Goal: Task Accomplishment & Management: Manage account settings

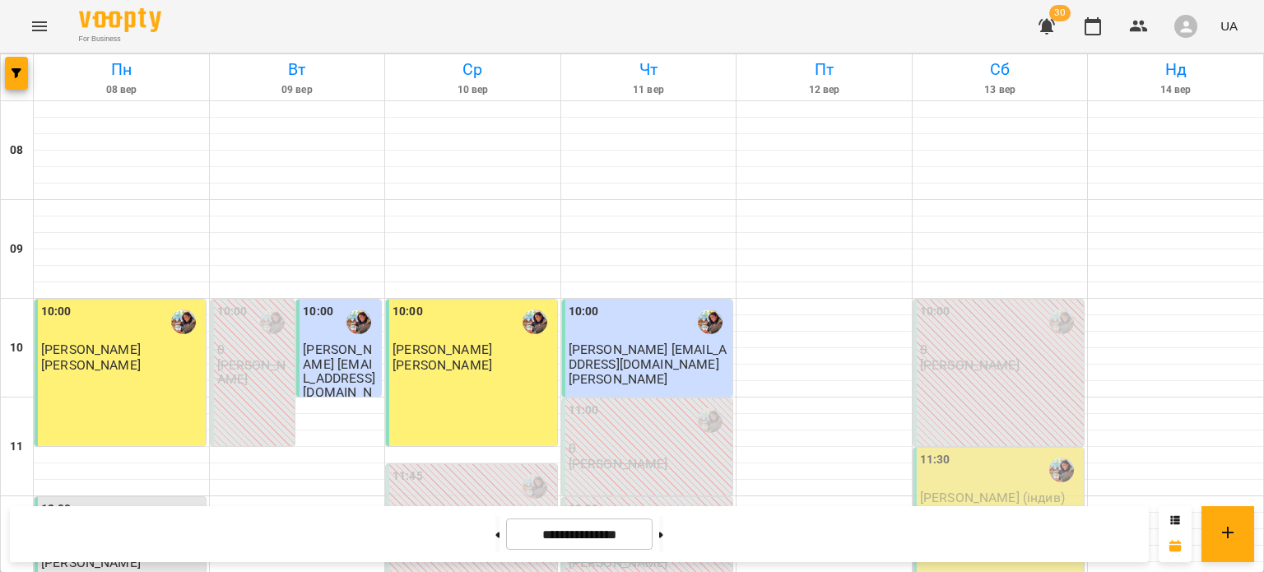
click at [1053, 26] on icon "button" at bounding box center [1047, 27] width 16 height 16
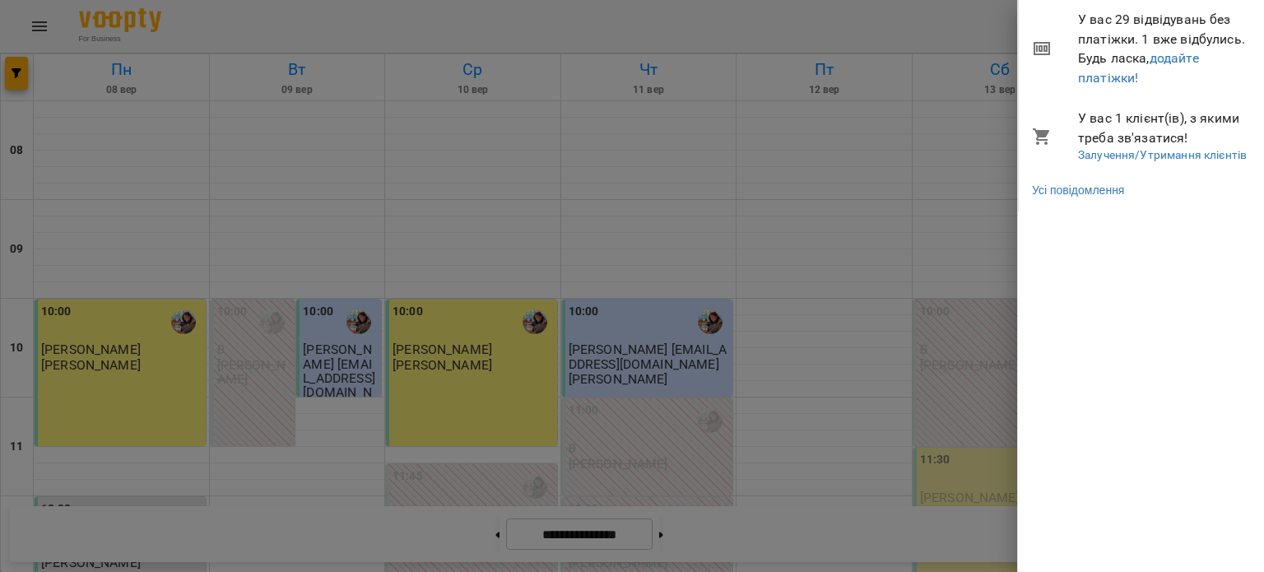
click at [144, 26] on div at bounding box center [632, 286] width 1264 height 572
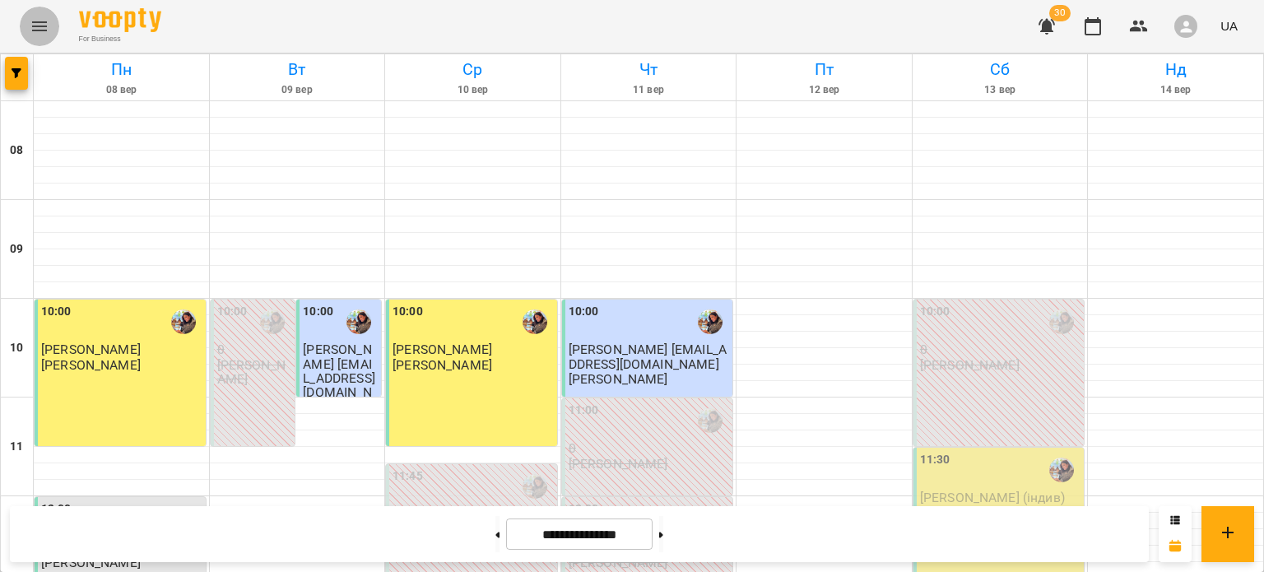
click at [35, 12] on button "Menu" at bounding box center [40, 27] width 40 height 40
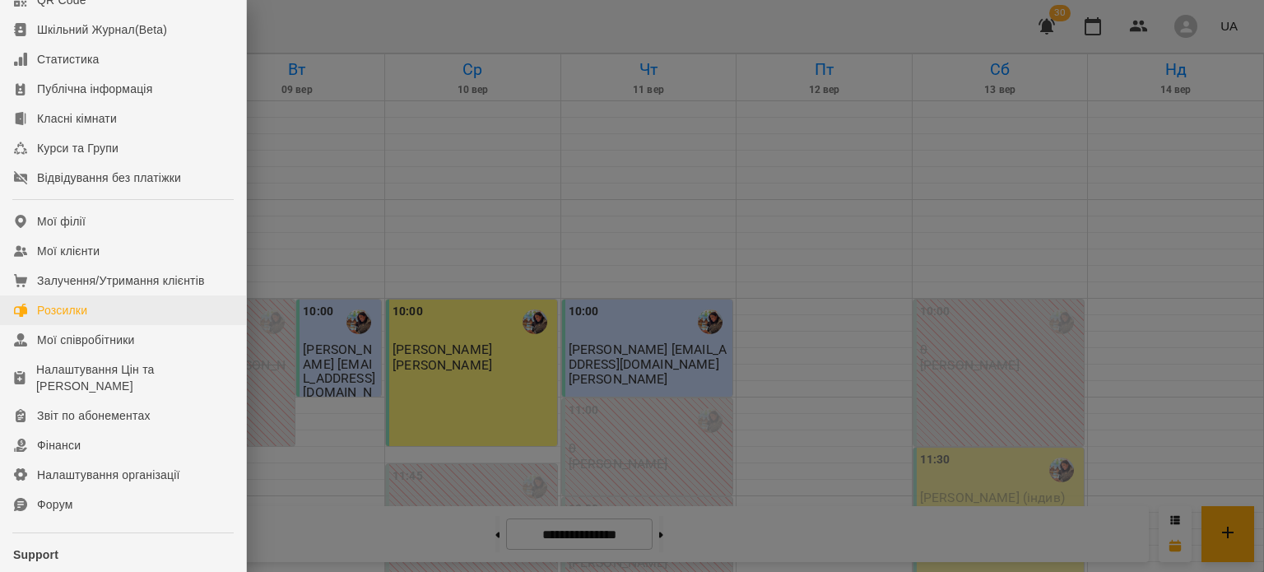
scroll to position [115, 0]
click at [96, 258] on div "Мої клієнти" at bounding box center [68, 250] width 63 height 16
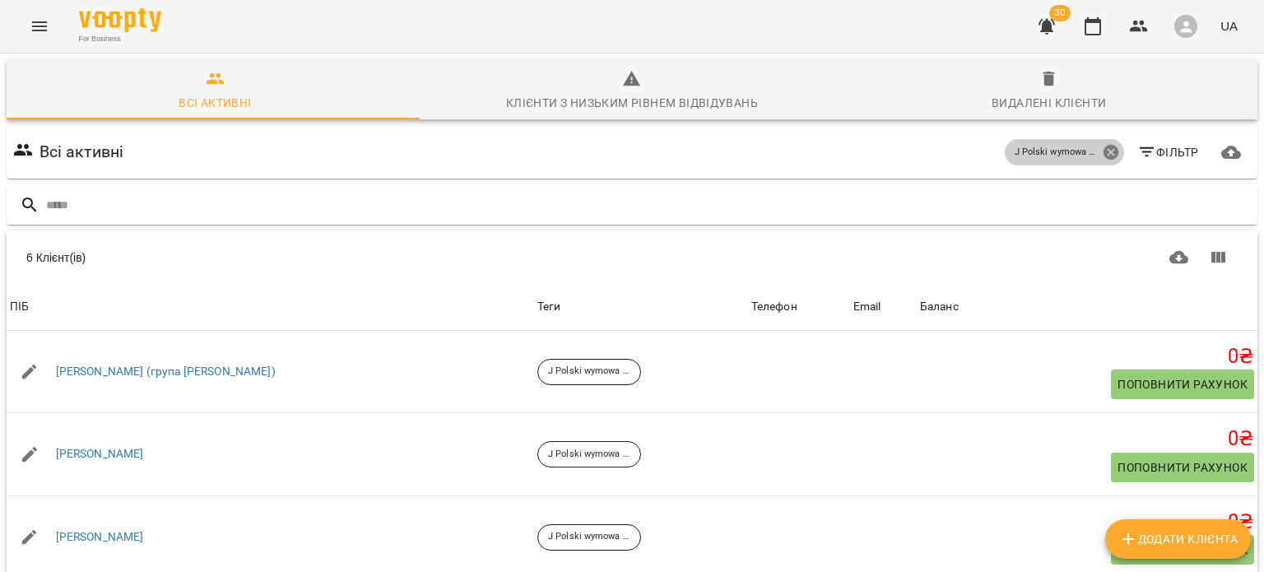
click at [1103, 148] on icon at bounding box center [1110, 152] width 15 height 15
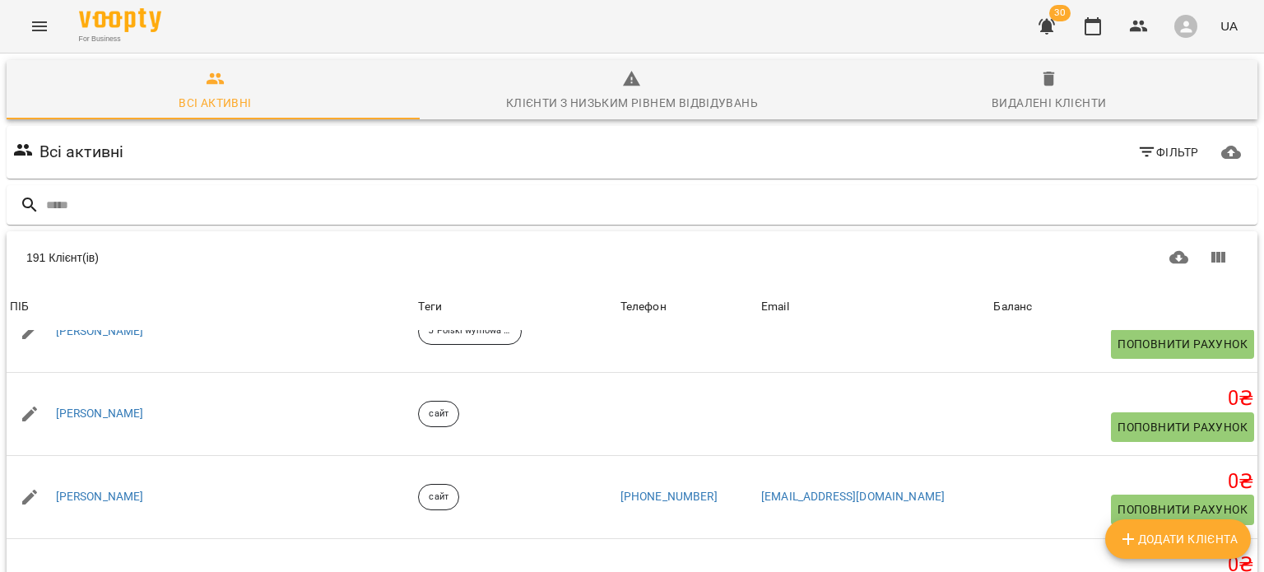
scroll to position [158, 0]
click at [1025, 556] on body "For Business 30 UA Всі активні Клієнти з низьким рівнем відвідувань Видалені кл…" at bounding box center [632, 428] width 1264 height 857
click at [1021, 539] on li "Всі" at bounding box center [1030, 538] width 49 height 30
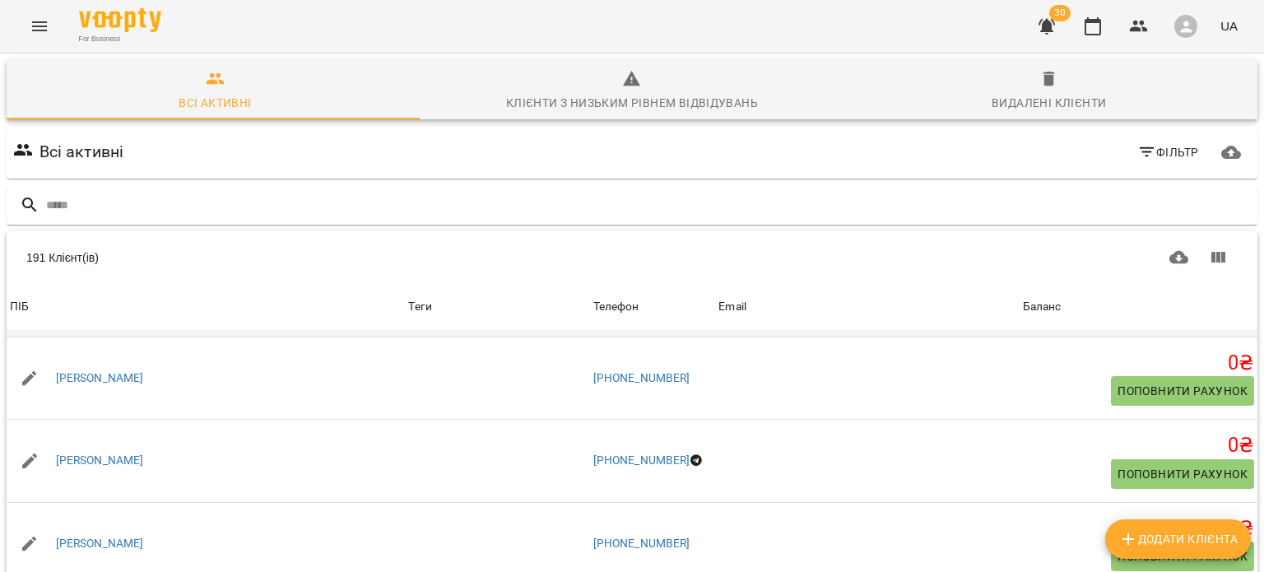
scroll to position [11245, 0]
drag, startPoint x: 122, startPoint y: 342, endPoint x: 250, endPoint y: 43, distance: 325.2
click at [250, 43] on div "For Business 30 UA" at bounding box center [632, 26] width 1264 height 53
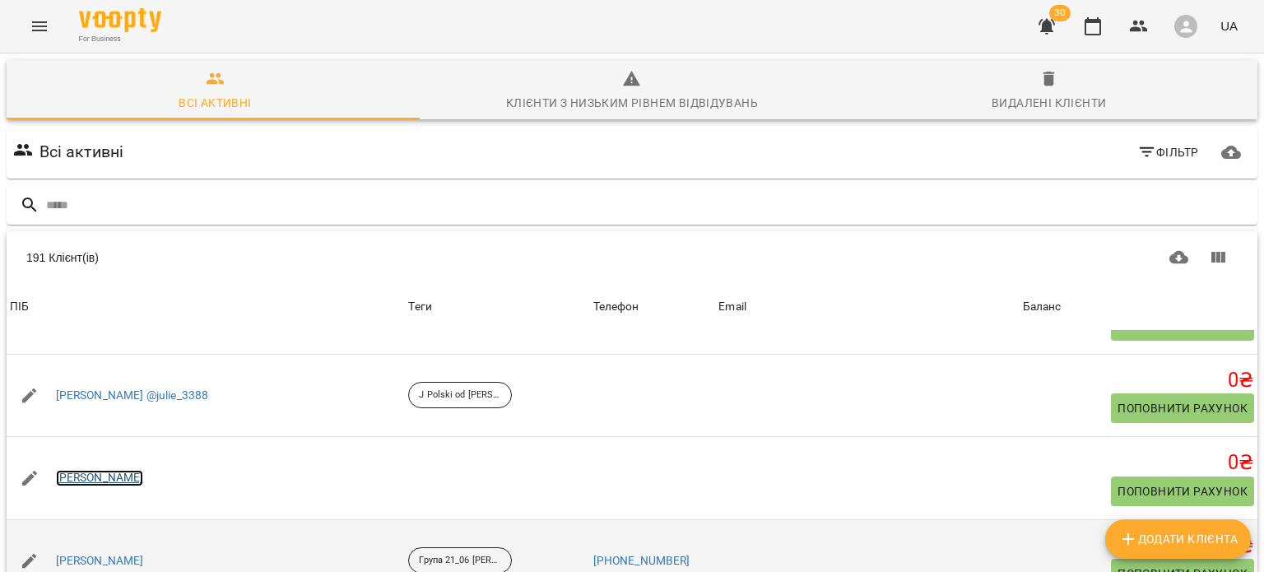
scroll to position [15402, 0]
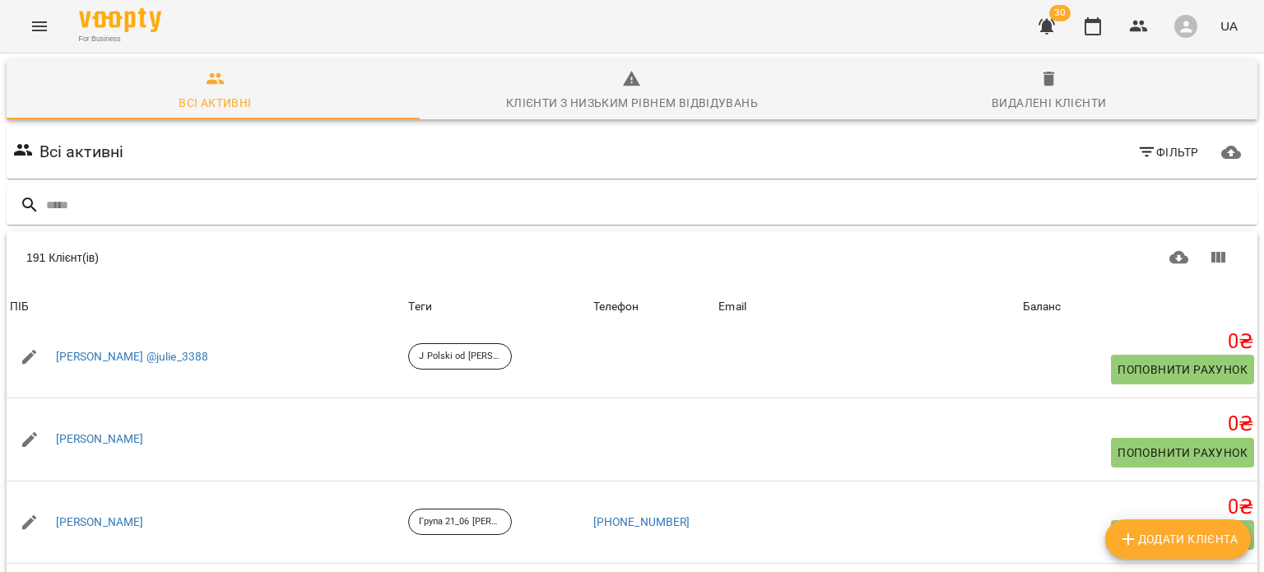
click at [1035, 21] on button "button" at bounding box center [1047, 27] width 40 height 40
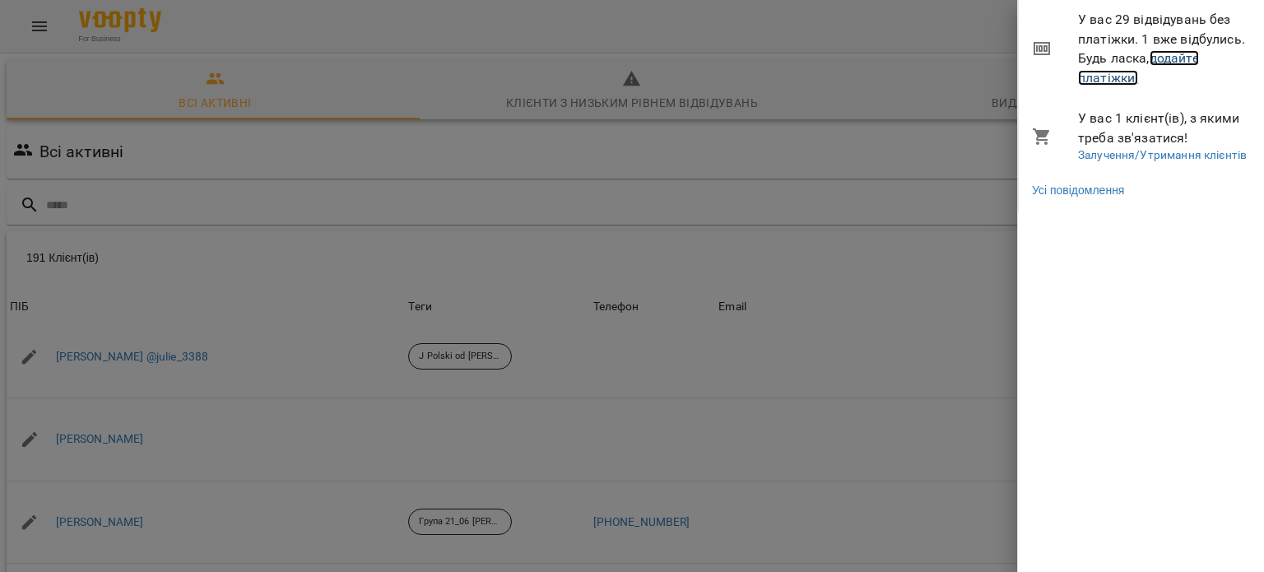
click at [1095, 81] on link "додайте платіжки!" at bounding box center [1138, 67] width 121 height 35
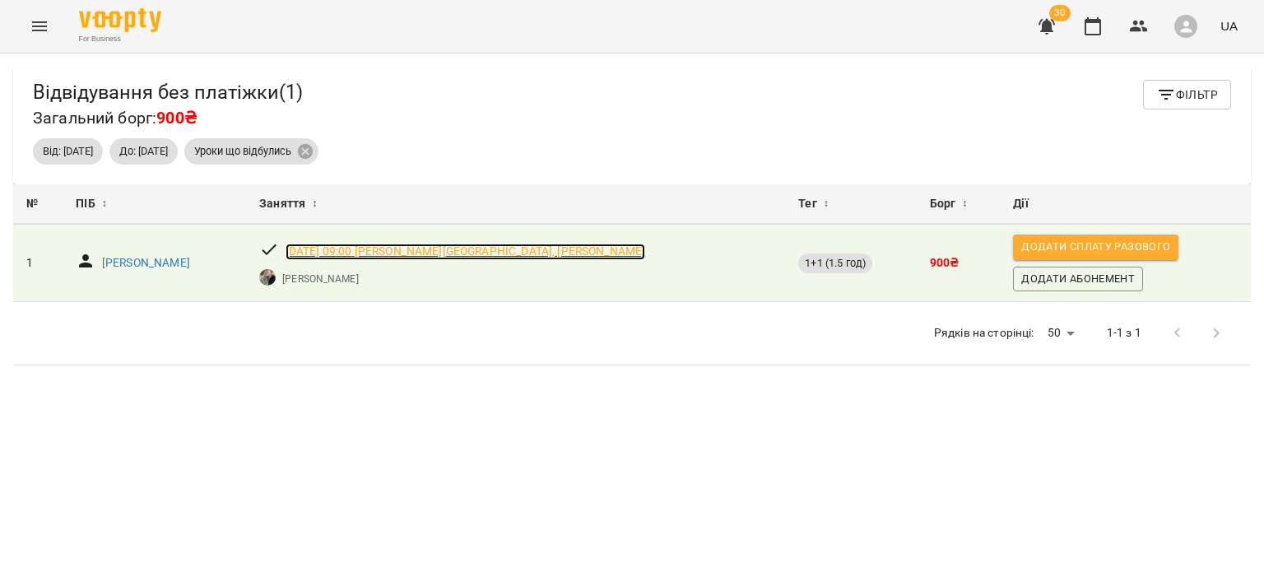
click at [355, 246] on p "пт, 12 вер 2025 09:00 Аріна, Валерія, Аліна" at bounding box center [466, 252] width 360 height 16
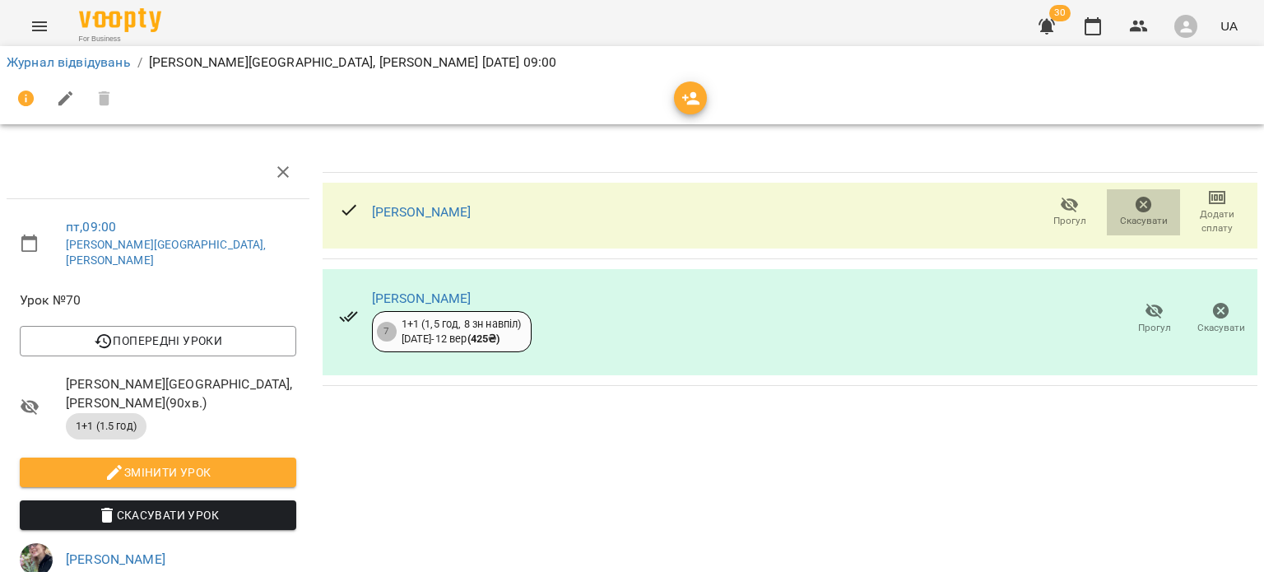
click at [1136, 210] on icon "button" at bounding box center [1144, 205] width 16 height 16
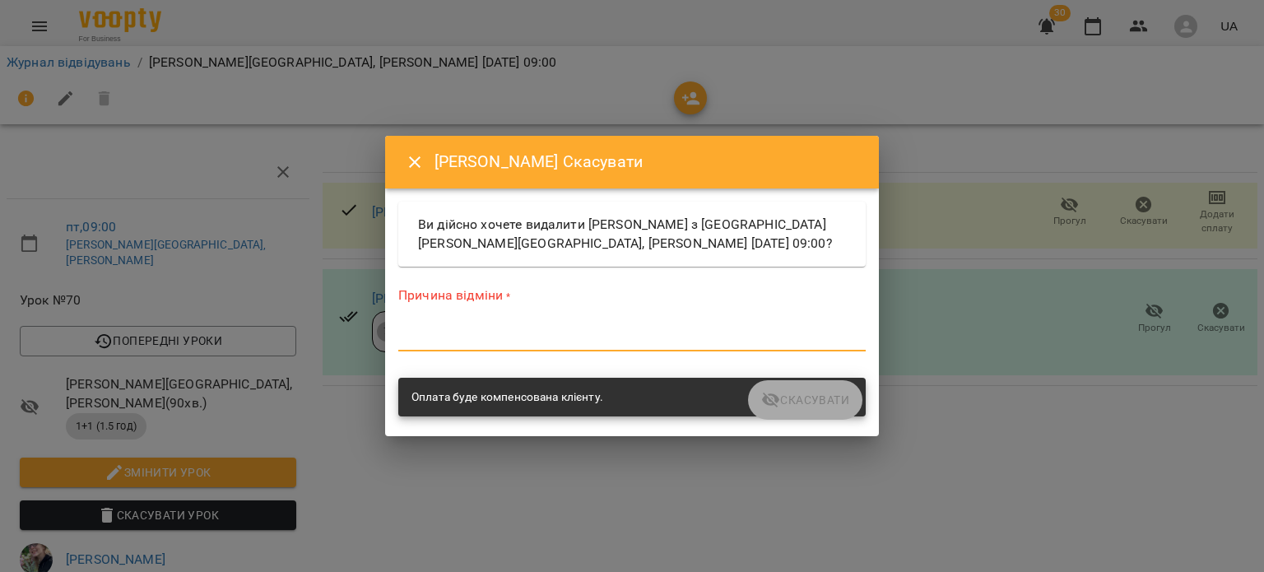
click at [593, 336] on textarea at bounding box center [631, 338] width 467 height 16
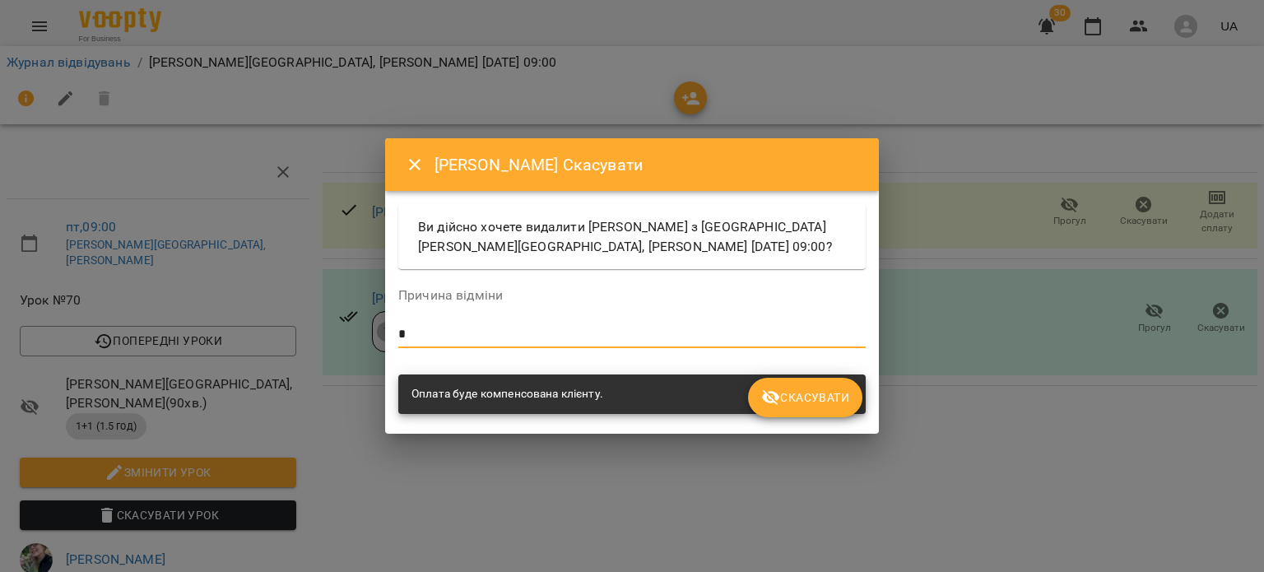
type textarea "*"
click at [807, 393] on span "Скасувати" at bounding box center [805, 398] width 88 height 20
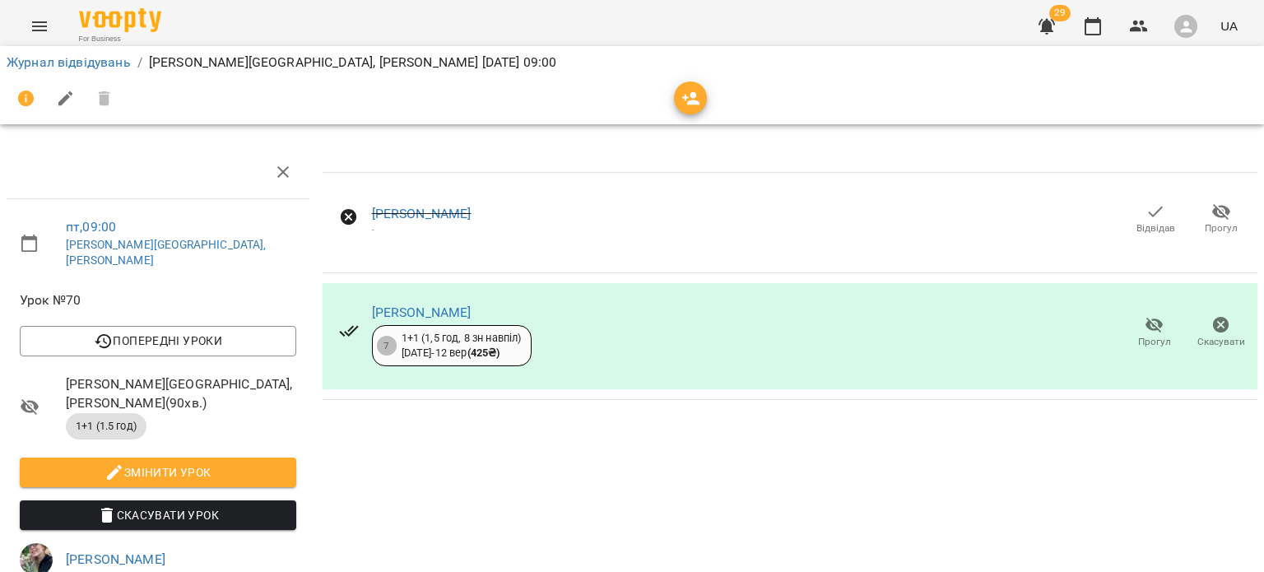
click at [41, 23] on icon "Menu" at bounding box center [40, 26] width 20 height 20
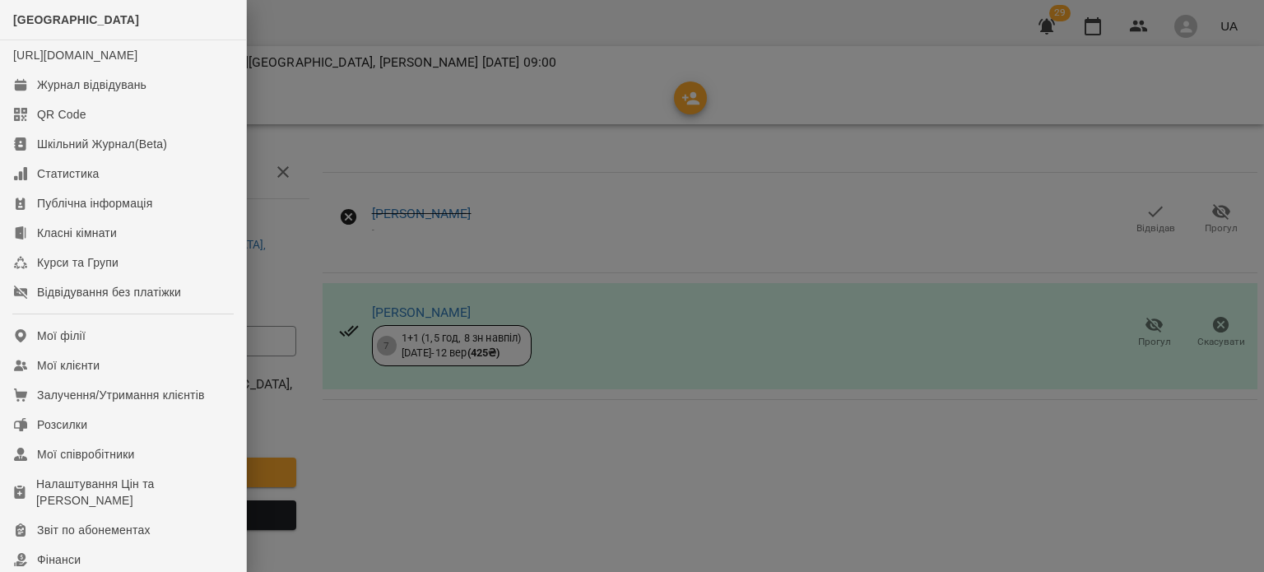
click at [495, 105] on div at bounding box center [632, 286] width 1264 height 572
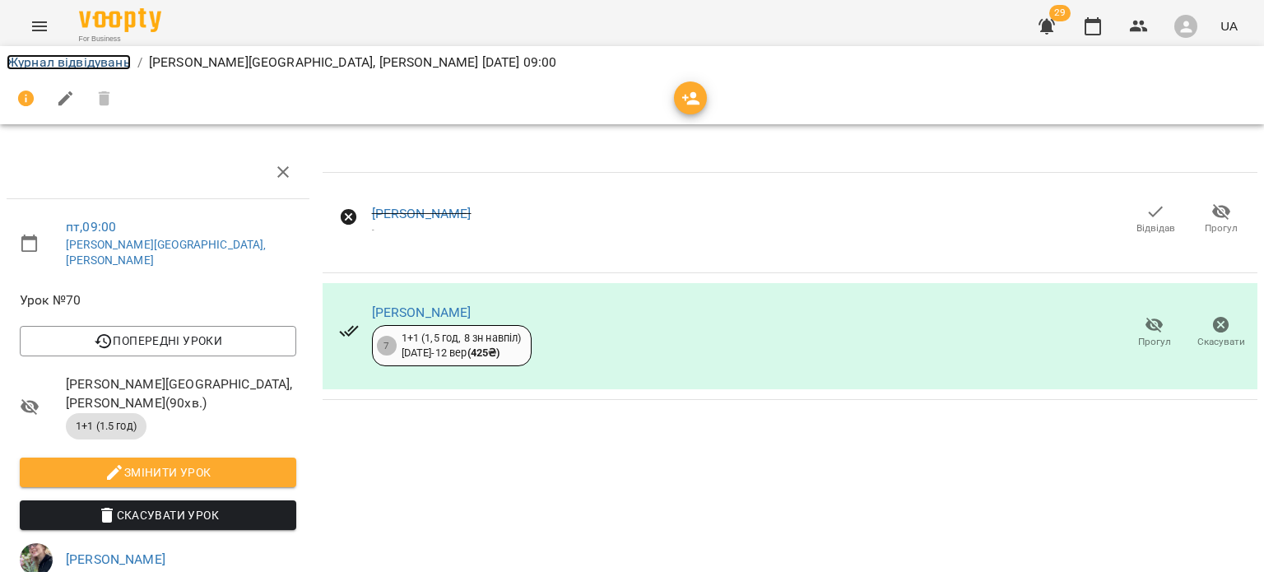
click at [86, 63] on link "Журнал відвідувань" at bounding box center [69, 62] width 124 height 16
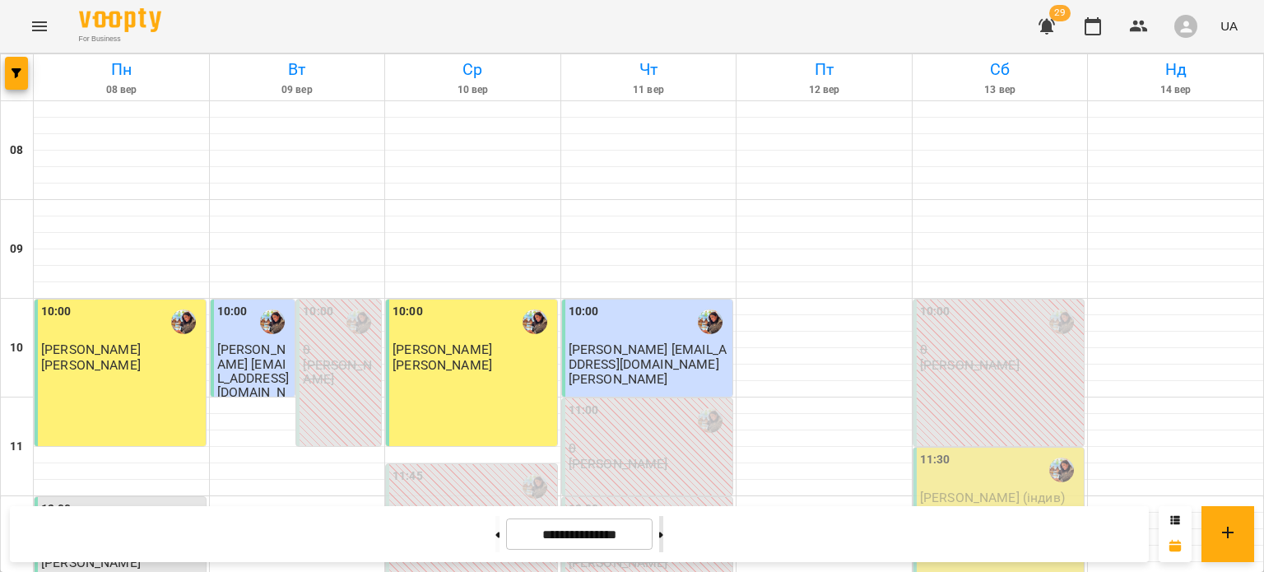
click at [663, 529] on button at bounding box center [661, 534] width 4 height 36
type input "**********"
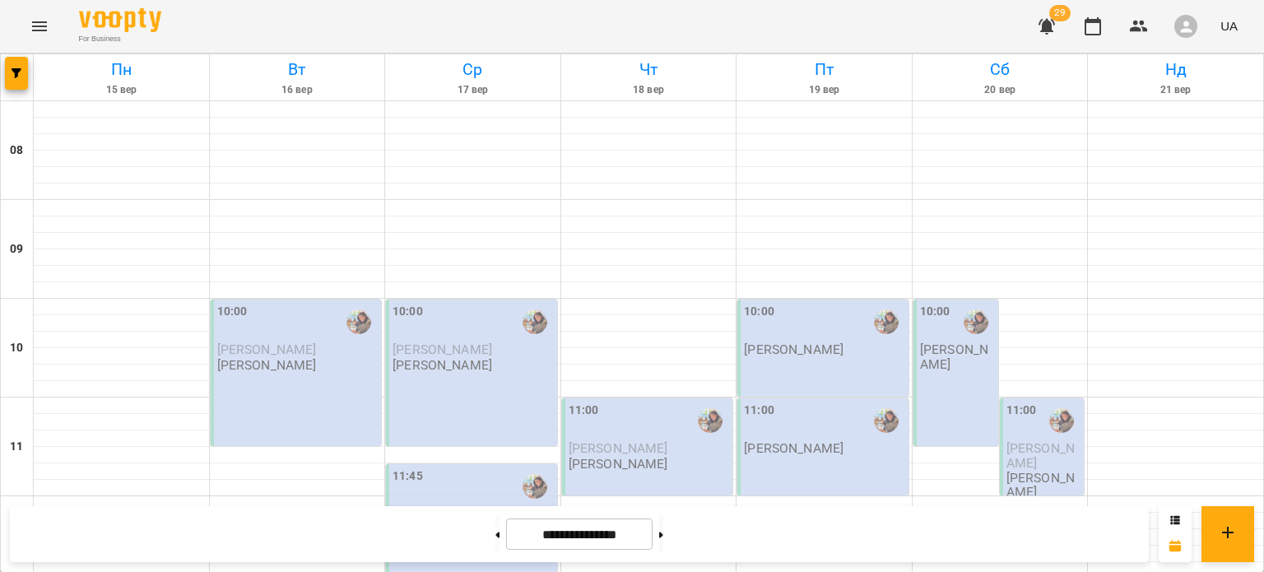
scroll to position [174, 0]
click at [13, 72] on icon "button" at bounding box center [17, 73] width 10 height 10
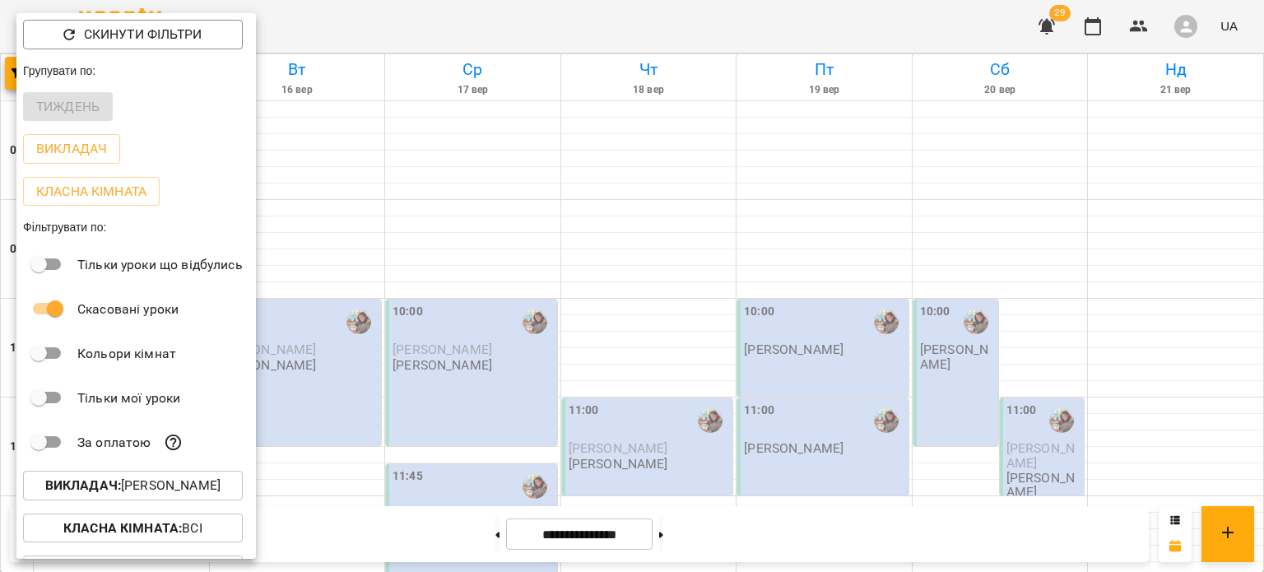
click at [122, 494] on p "Викладач : Гаврилова Інна Іванівна" at bounding box center [132, 486] width 175 height 20
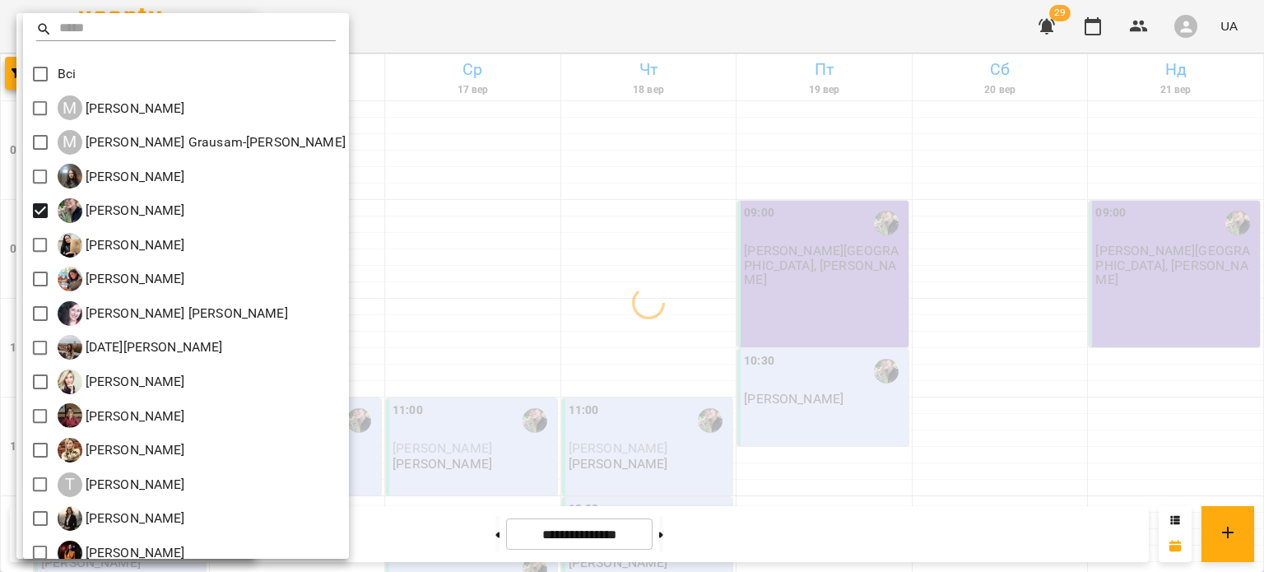
click at [372, 223] on div at bounding box center [632, 286] width 1264 height 572
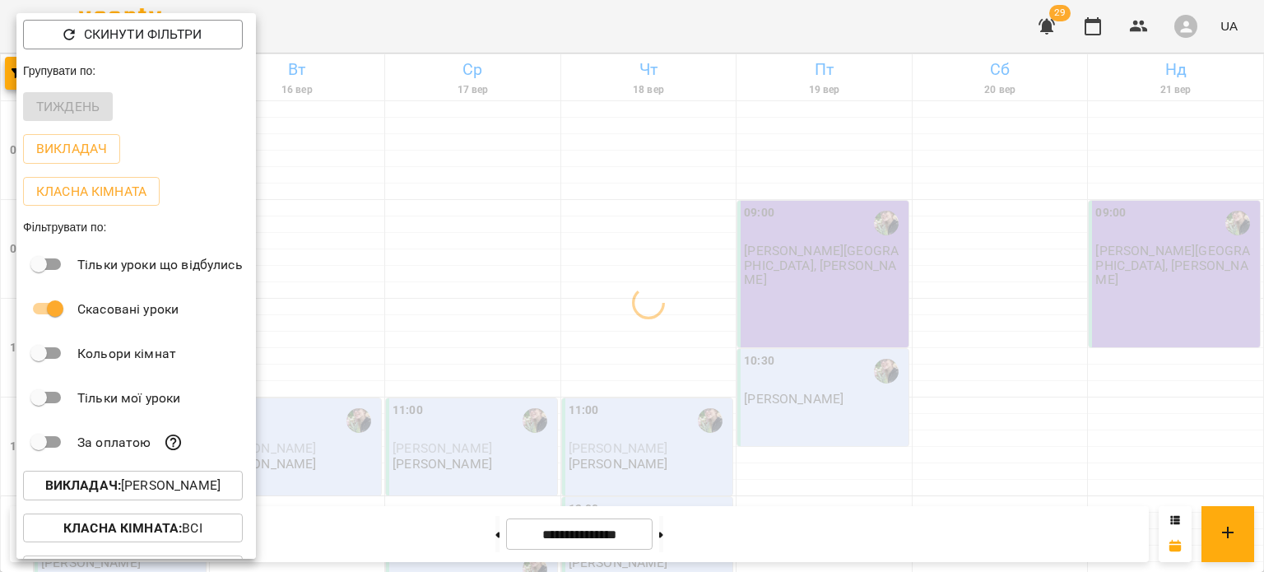
click at [372, 223] on div at bounding box center [632, 286] width 1264 height 572
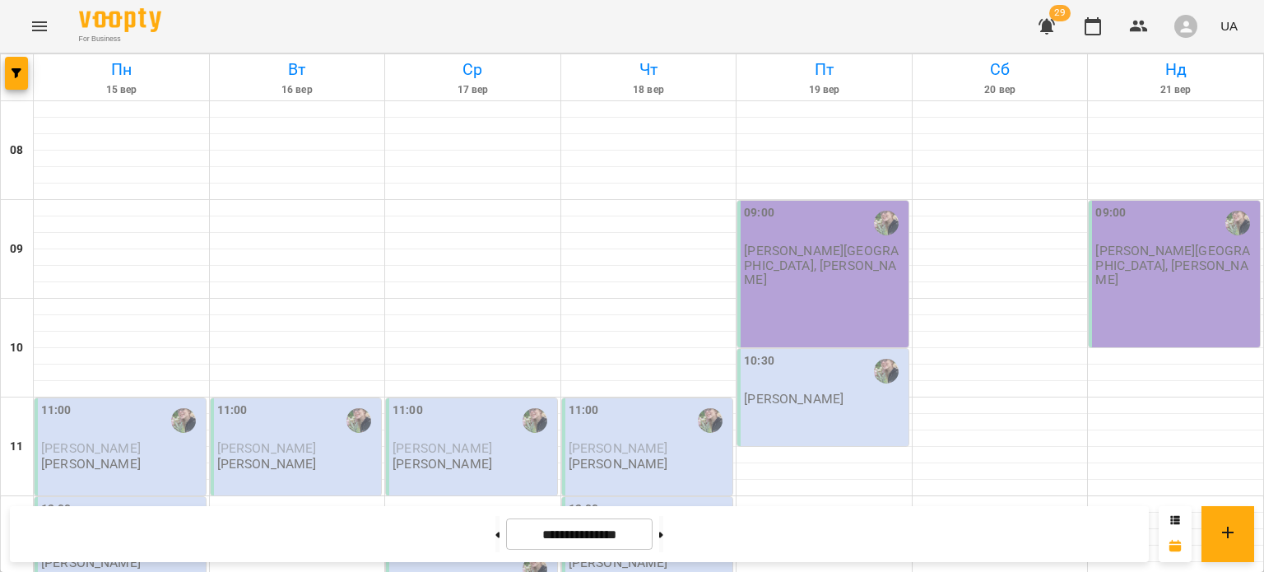
scroll to position [213, 0]
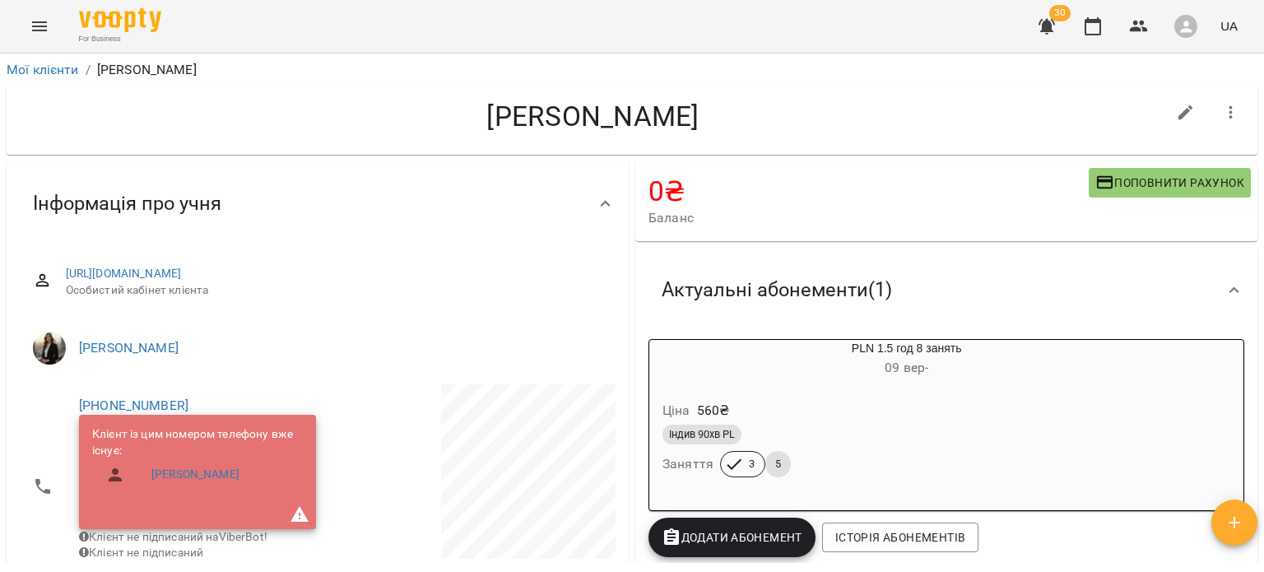
scroll to position [88, 0]
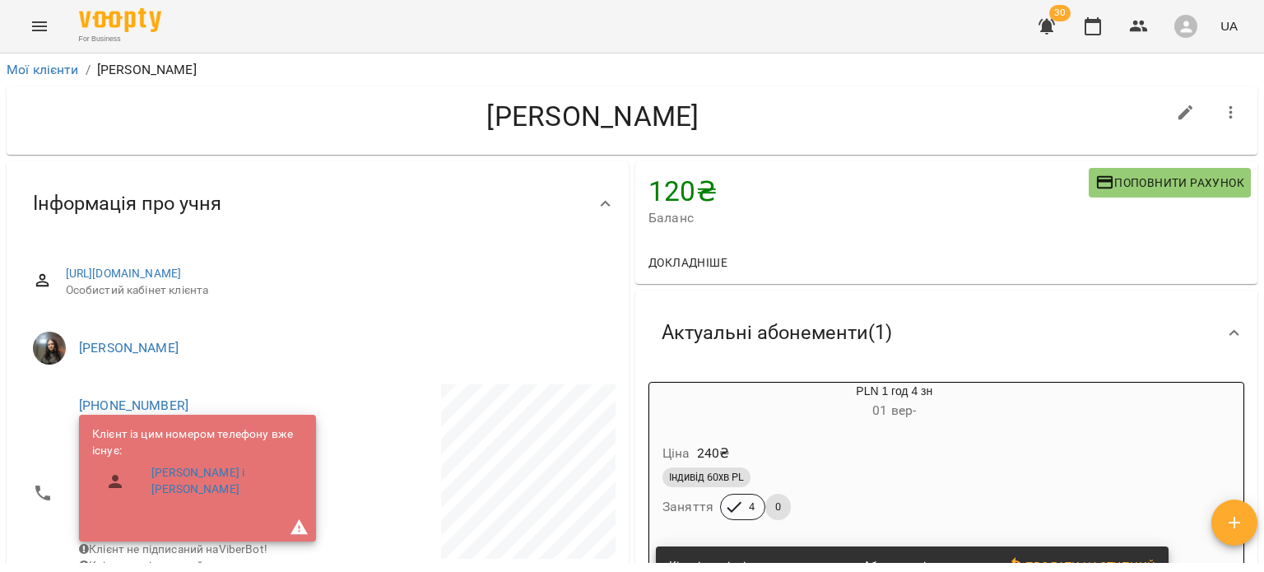
scroll to position [101, 0]
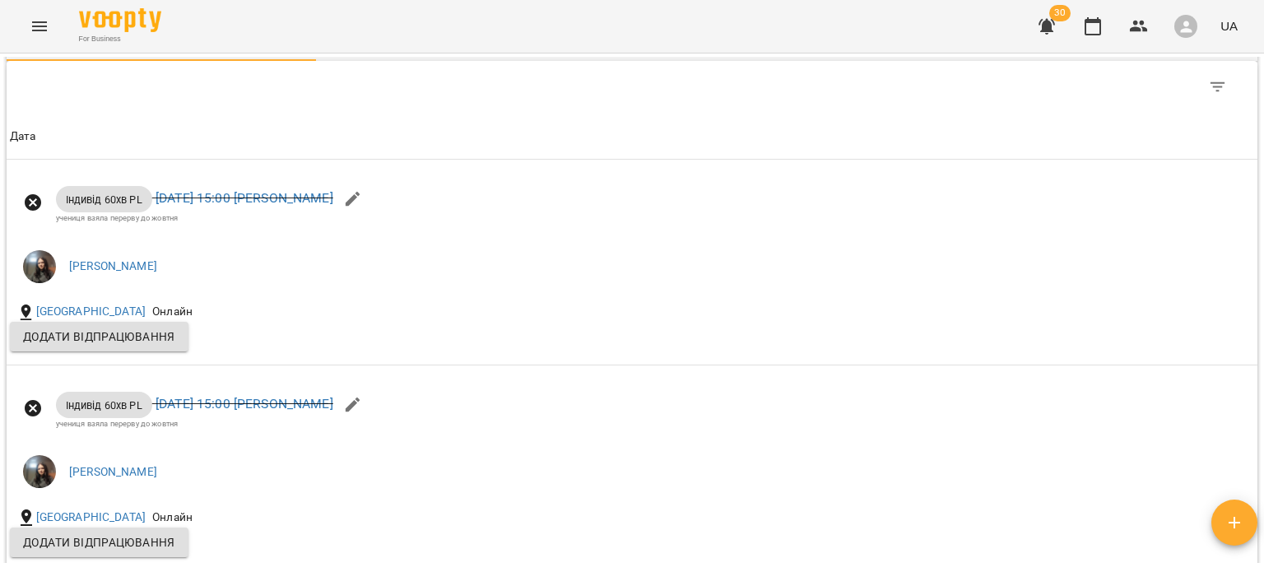
scroll to position [1179, 0]
